Goal: Task Accomplishment & Management: Complete application form

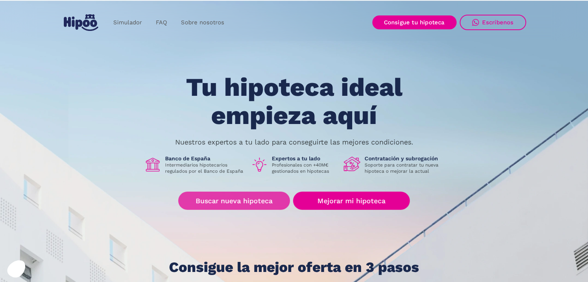
click at [261, 199] on link "Buscar nueva hipoteca" at bounding box center [234, 201] width 112 height 18
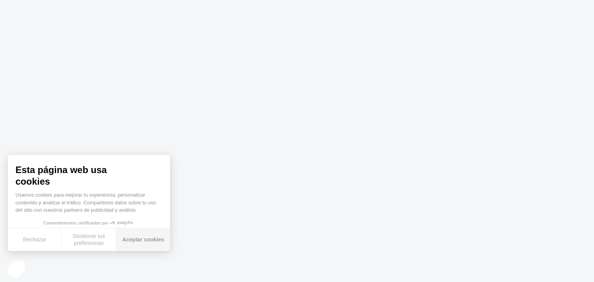
click at [146, 242] on button "Aceptar cookies" at bounding box center [143, 239] width 54 height 23
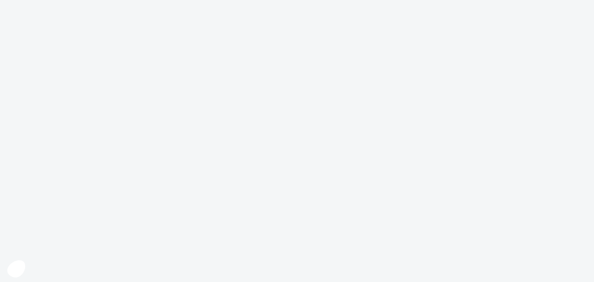
click at [218, 201] on body at bounding box center [297, 141] width 594 height 282
